Goal: Information Seeking & Learning: Learn about a topic

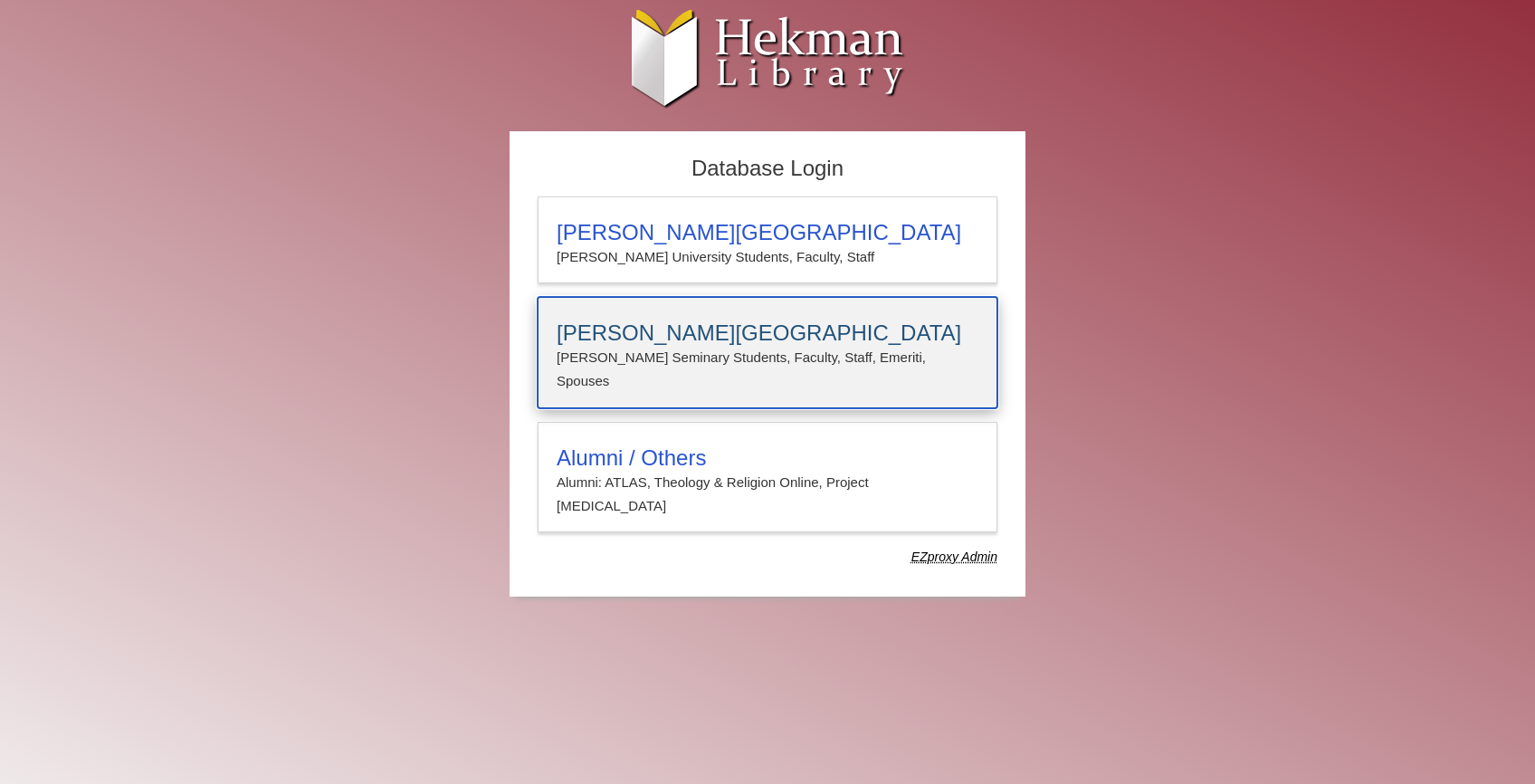
click at [887, 318] on div "Calvin Theological Seminary Calvin Seminary Students, Faculty, Staff, Emeriti, …" at bounding box center [768, 353] width 460 height 111
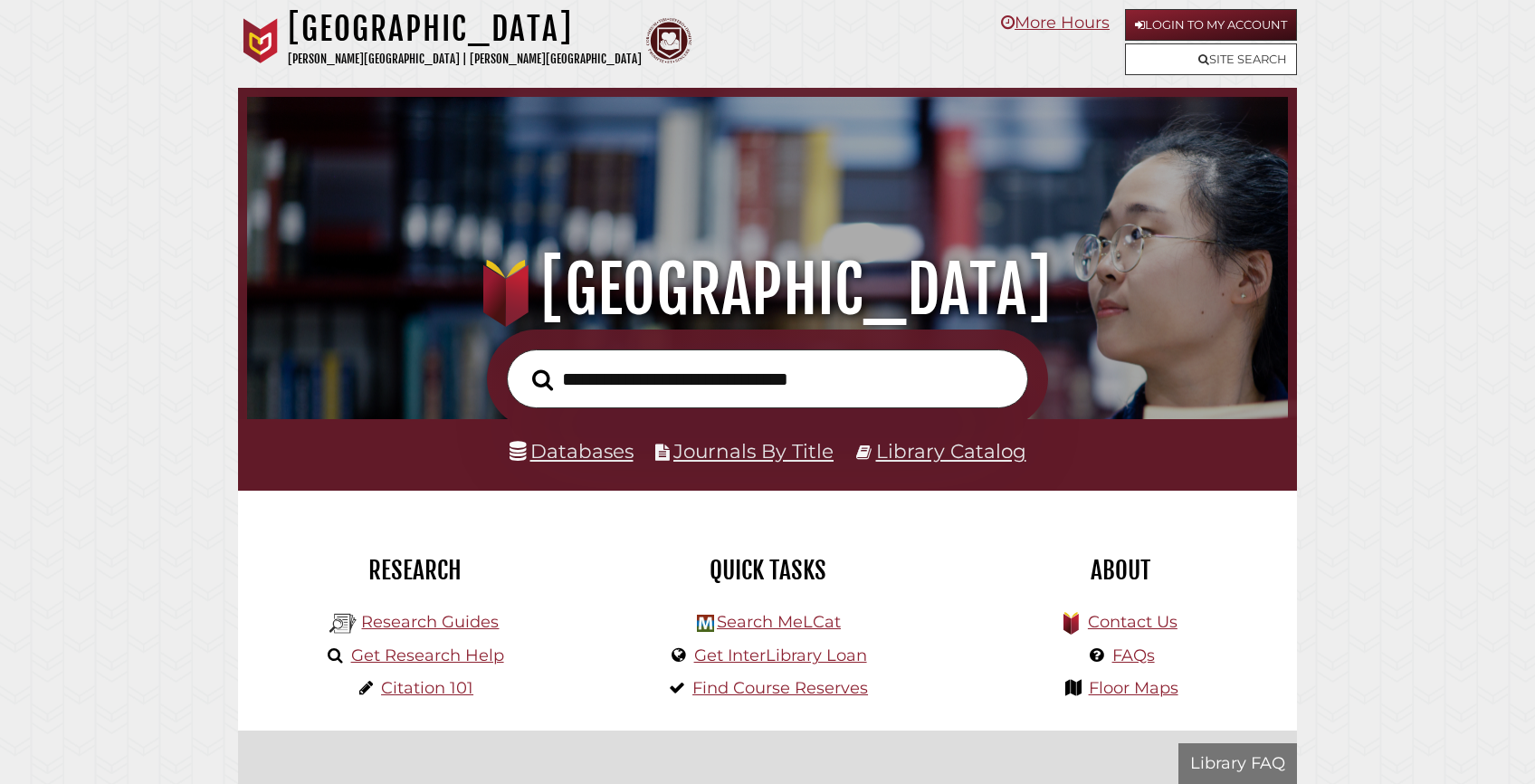
scroll to position [344, 1031]
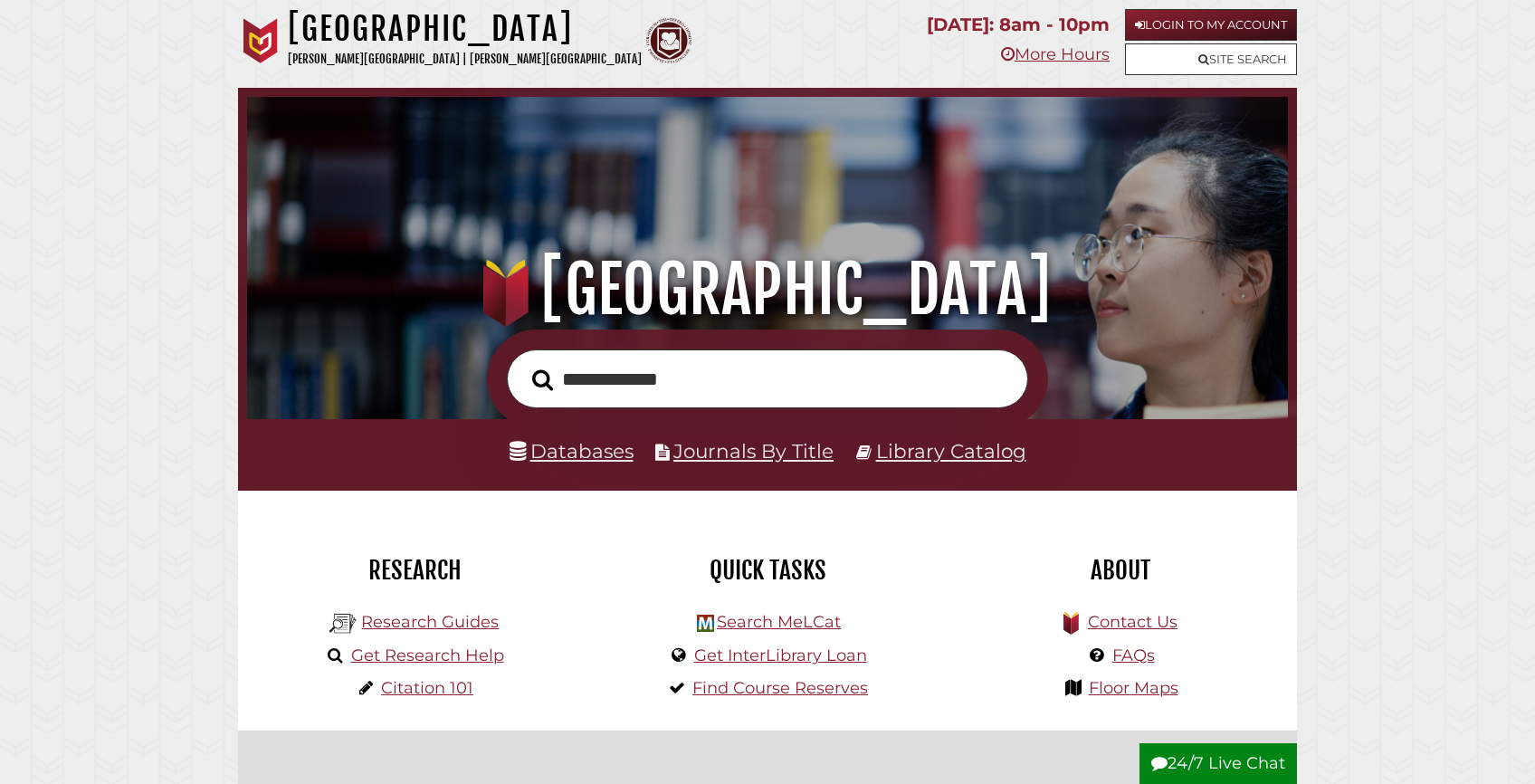
type input "**********"
click at [523, 364] on button "Search" at bounding box center [543, 379] width 39 height 32
